Goal: Check status: Check status

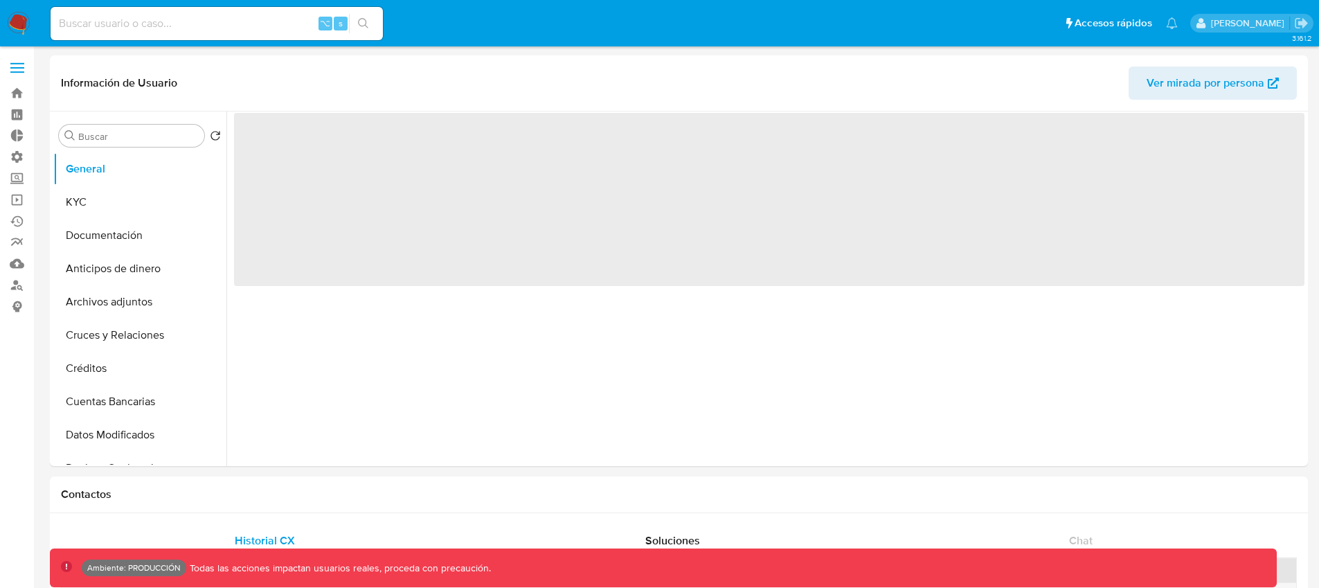
select select "10"
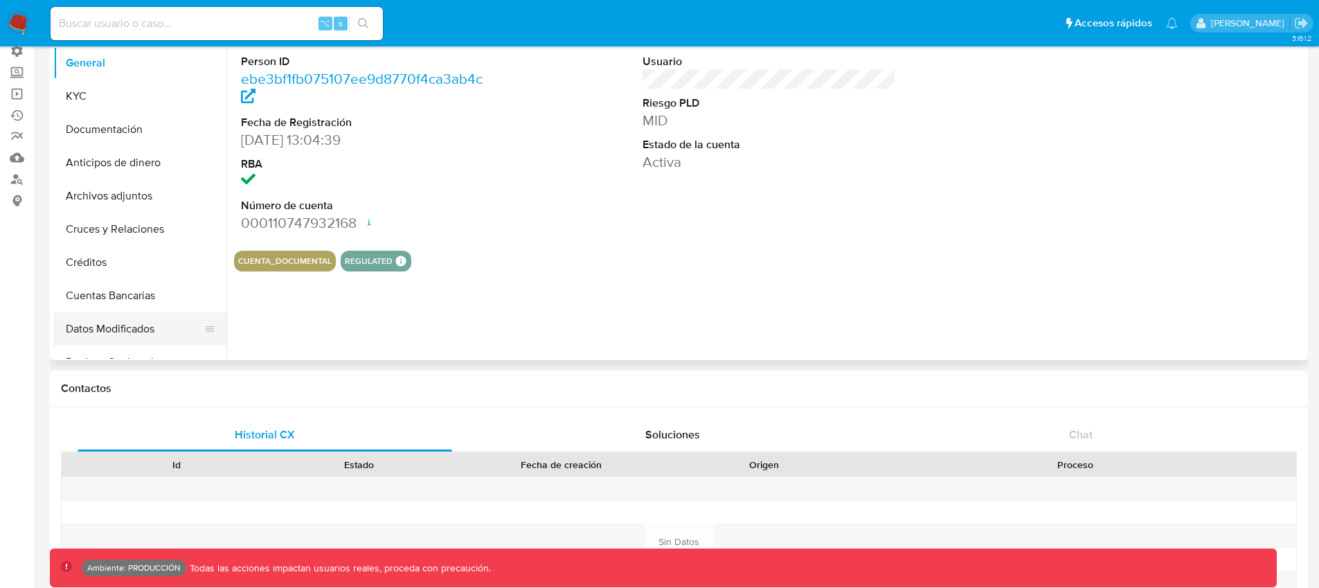
scroll to position [61, 0]
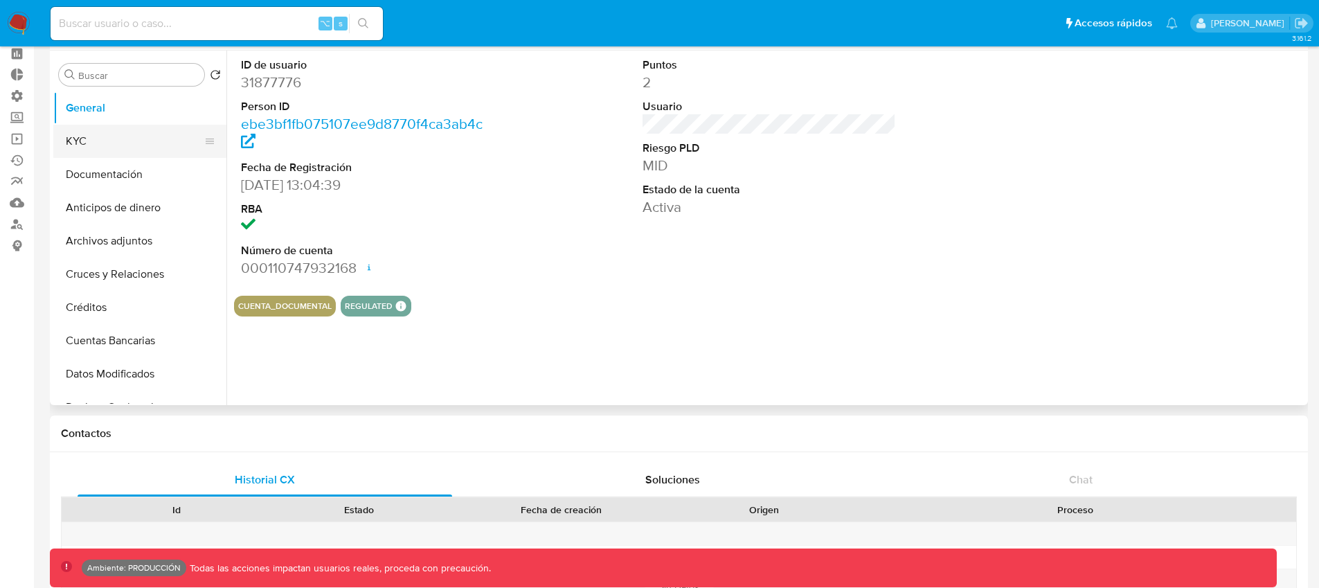
click at [71, 143] on button "KYC" at bounding box center [134, 141] width 162 height 33
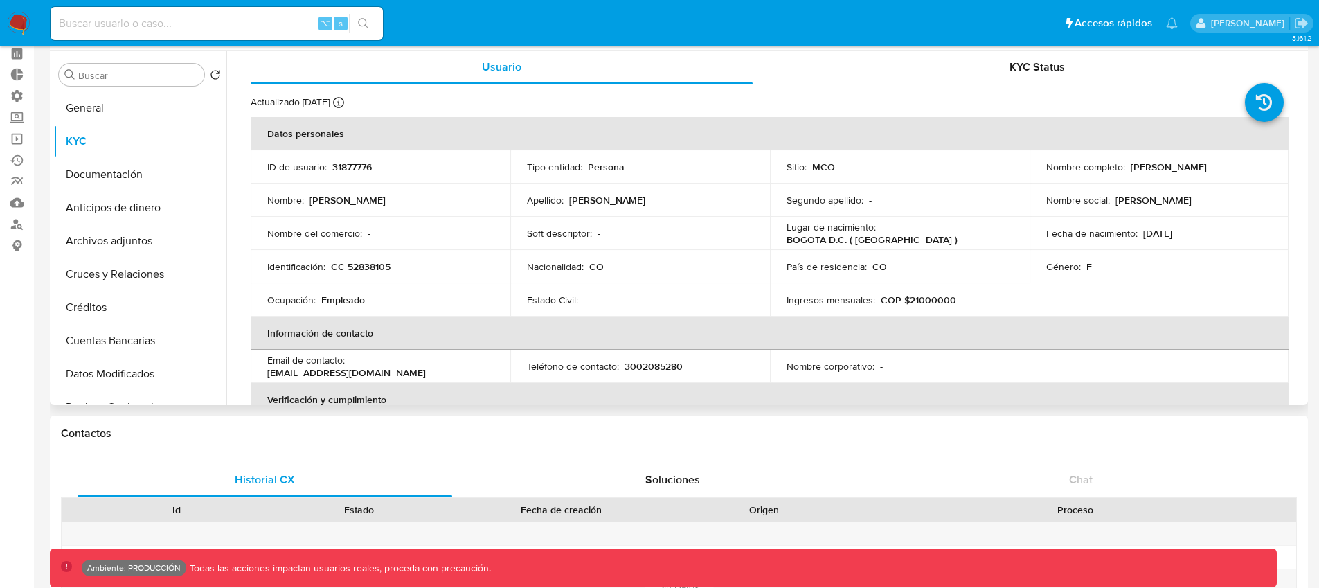
click at [338, 267] on p "CC 52838105" at bounding box center [361, 266] width 60 height 12
click at [358, 269] on p "CC 52838105" at bounding box center [361, 266] width 60 height 12
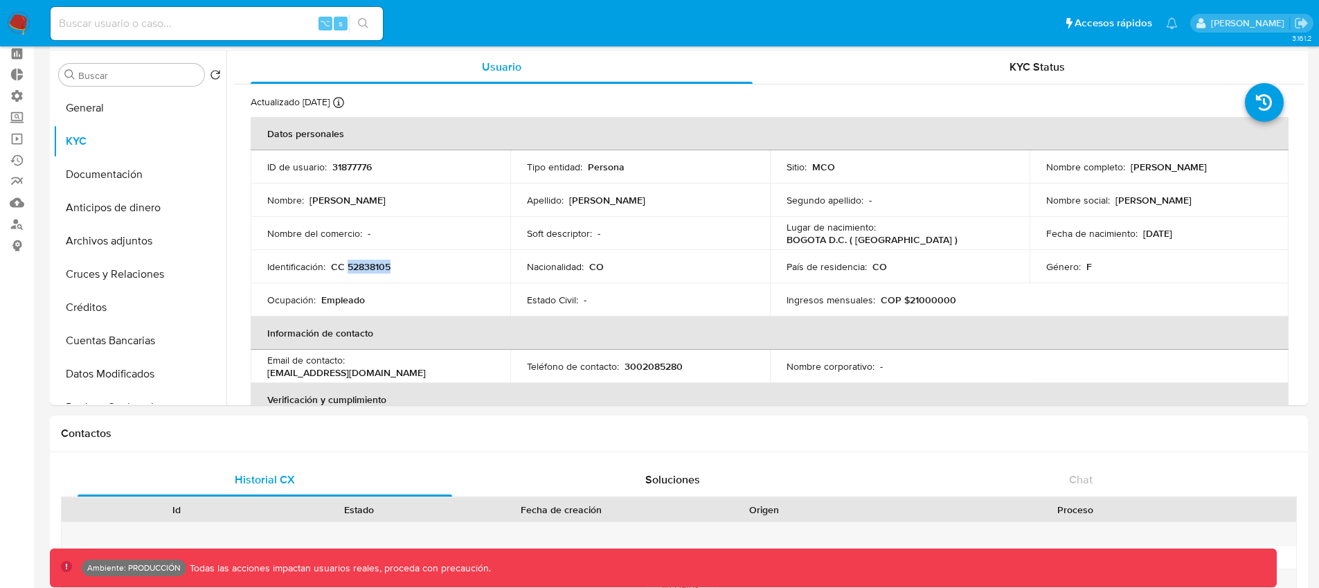
click at [260, 24] on input at bounding box center [217, 24] width 332 height 18
paste input "687343944"
type input "687343944"
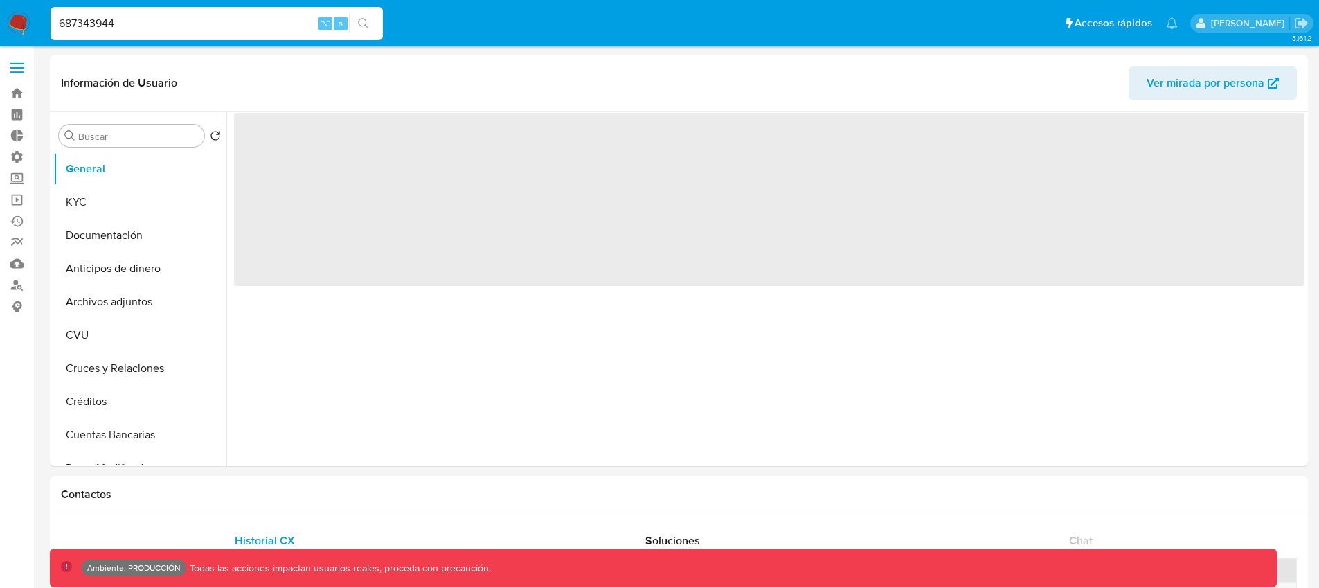
select select "10"
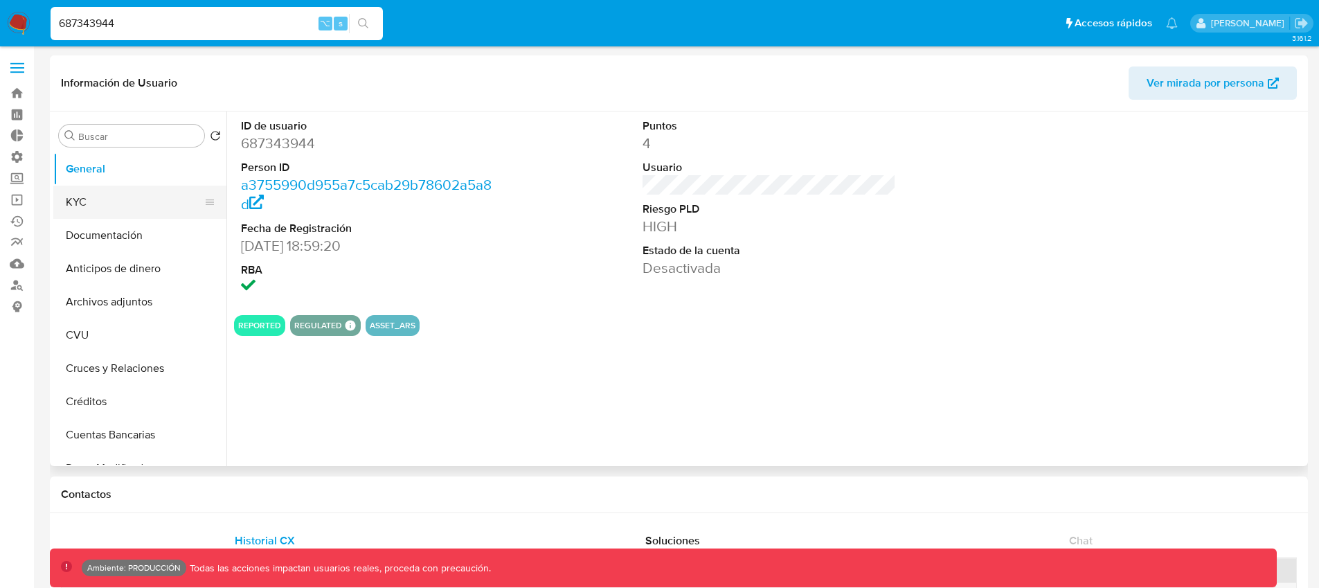
click at [124, 202] on button "KYC" at bounding box center [134, 202] width 162 height 33
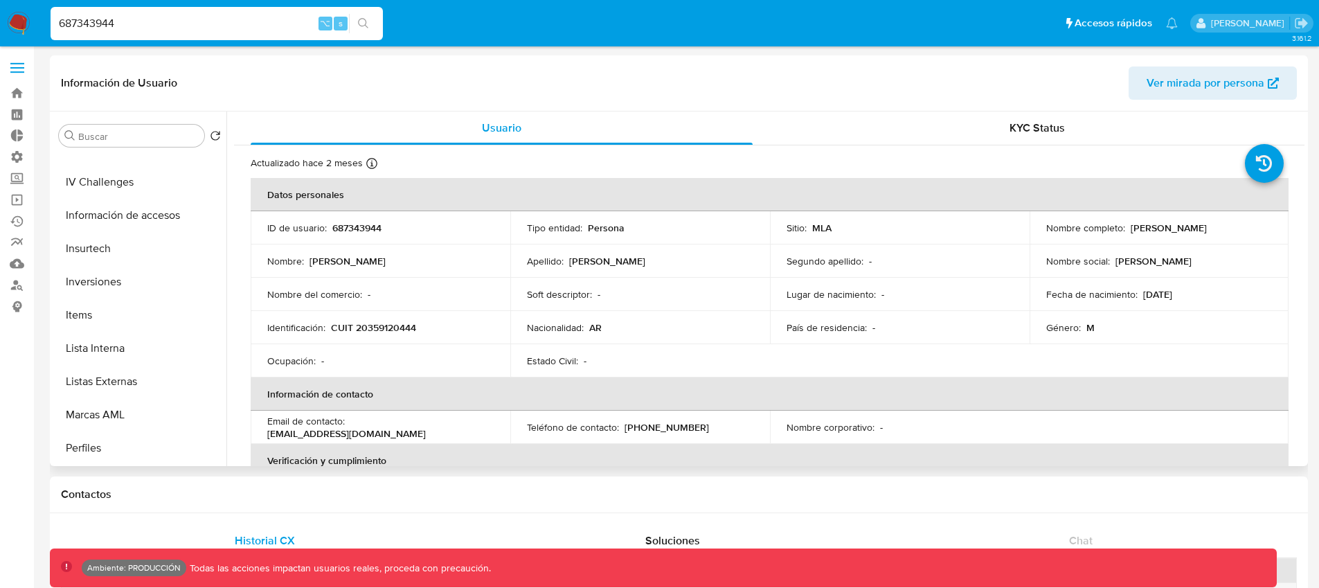
scroll to position [718, 0]
click at [145, 306] on button "Restricciones Nuevo Mundo" at bounding box center [134, 314] width 162 height 33
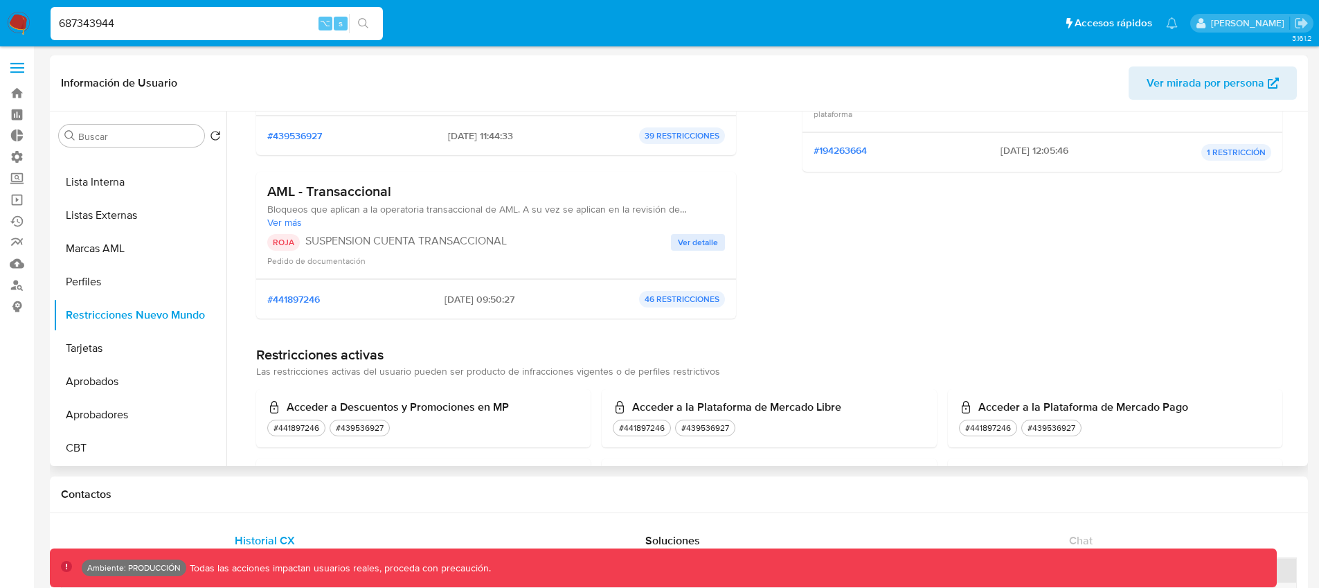
scroll to position [409, 0]
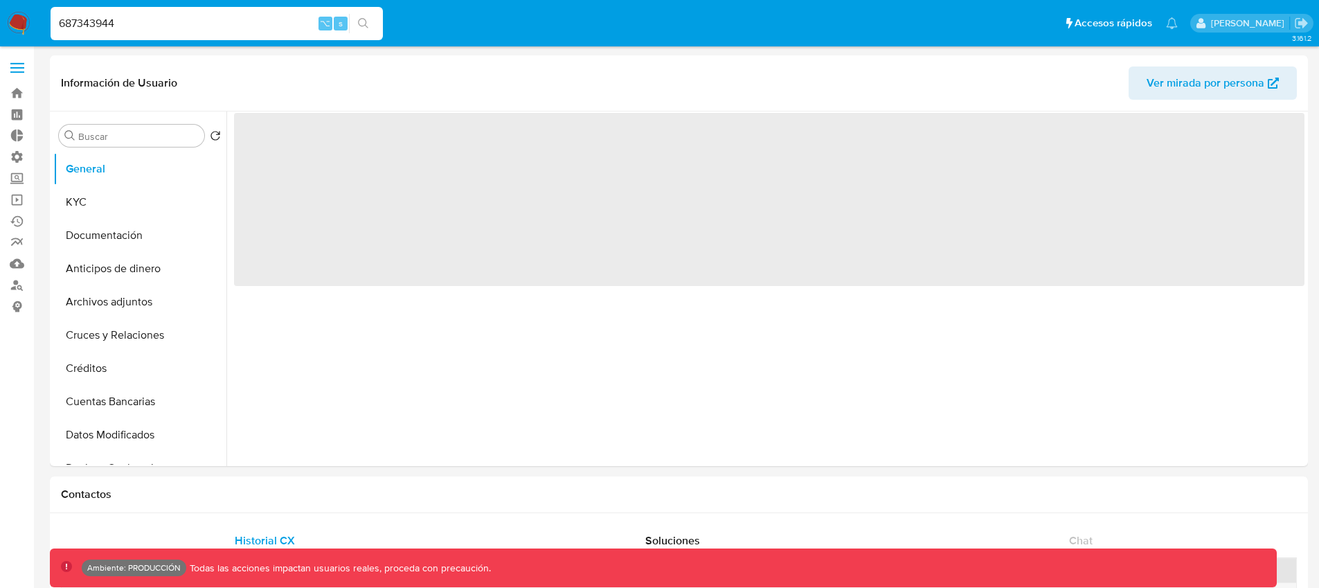
select select "10"
